Goal: Task Accomplishment & Management: Complete application form

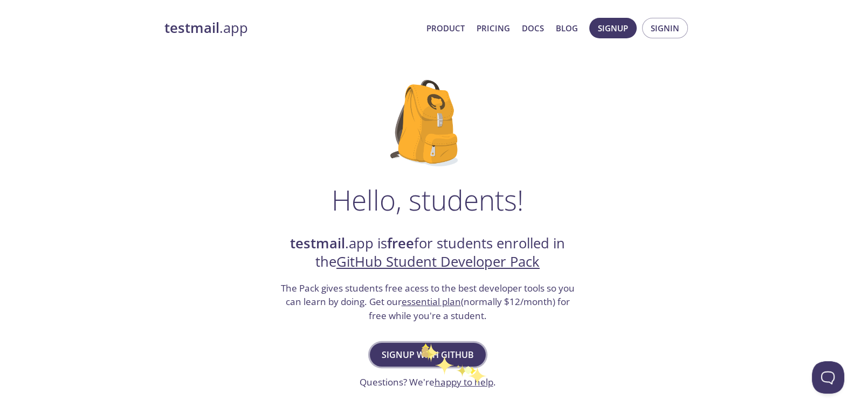
click at [423, 348] on span "Signup with GitHub" at bounding box center [428, 354] width 92 height 15
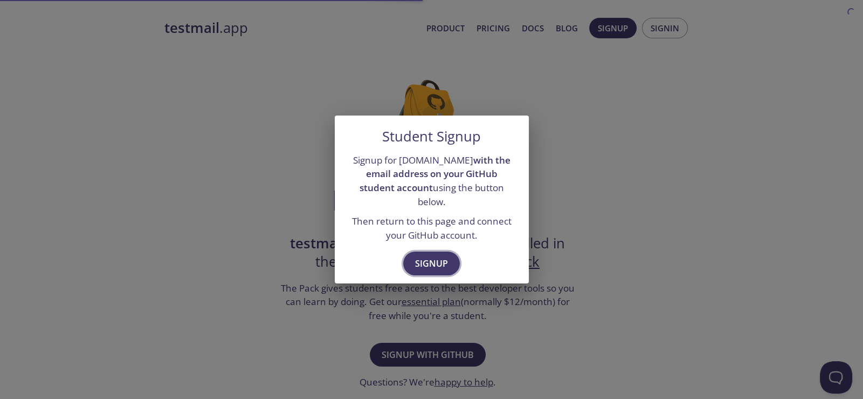
click at [438, 256] on span "Signup" at bounding box center [431, 263] width 33 height 15
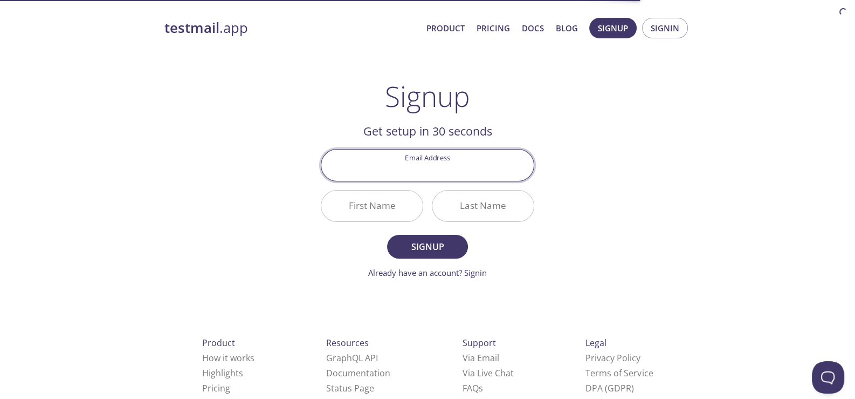
click at [438, 169] on input "Email Address" at bounding box center [427, 164] width 212 height 31
type input "[EMAIL_ADDRESS][DOMAIN_NAME]"
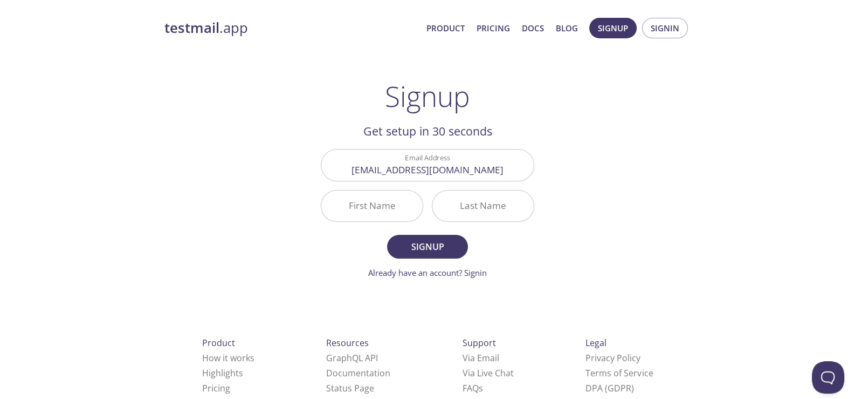
click at [424, 35] on span "Product Pricing Docs Blog" at bounding box center [502, 28] width 163 height 26
click at [367, 203] on input "First Name" at bounding box center [371, 205] width 101 height 31
click at [383, 214] on input "H" at bounding box center [371, 205] width 101 height 31
type input "Haily"
click at [468, 207] on input "Last Name" at bounding box center [482, 205] width 101 height 31
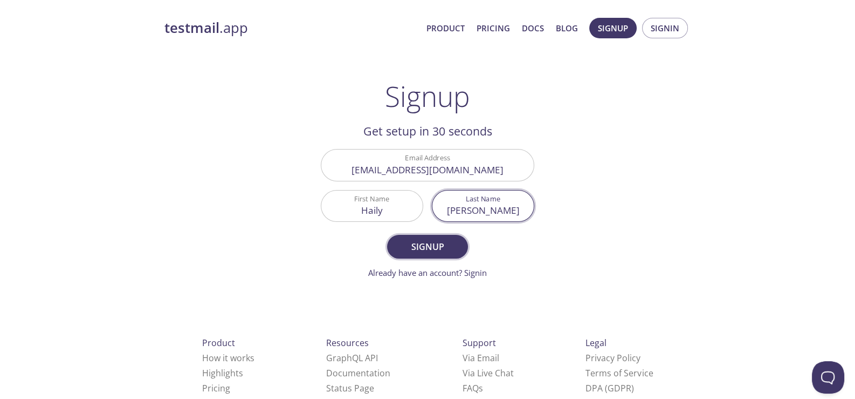
type input "[PERSON_NAME]"
click at [447, 244] on span "Signup" at bounding box center [427, 246] width 57 height 15
